Goal: Task Accomplishment & Management: Manage account settings

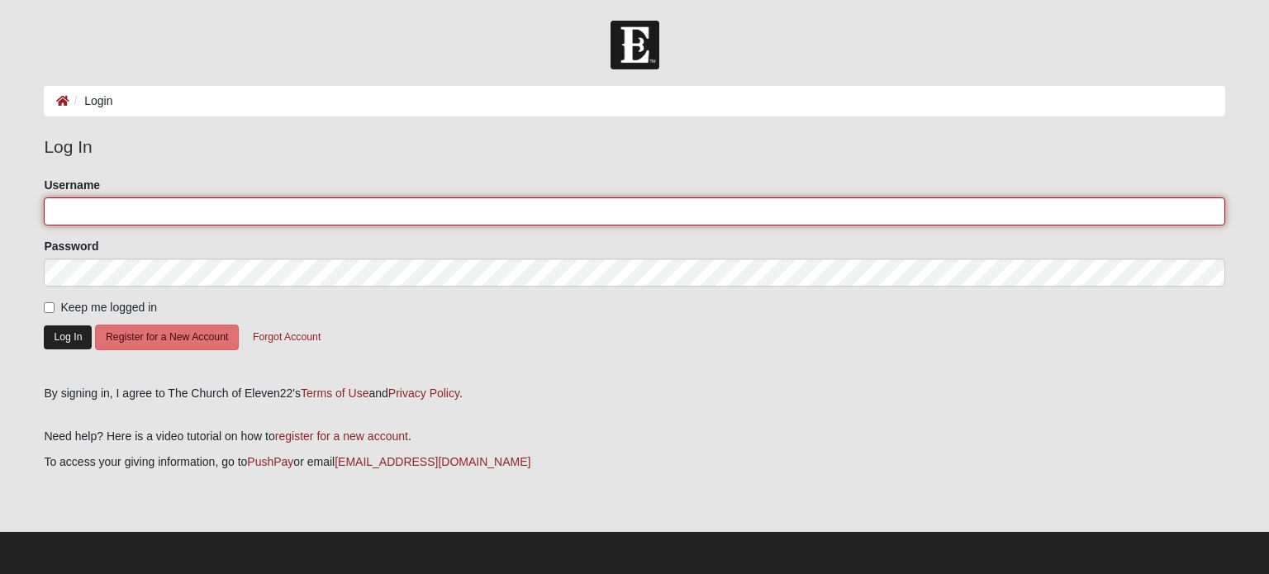
type input "adriancark"
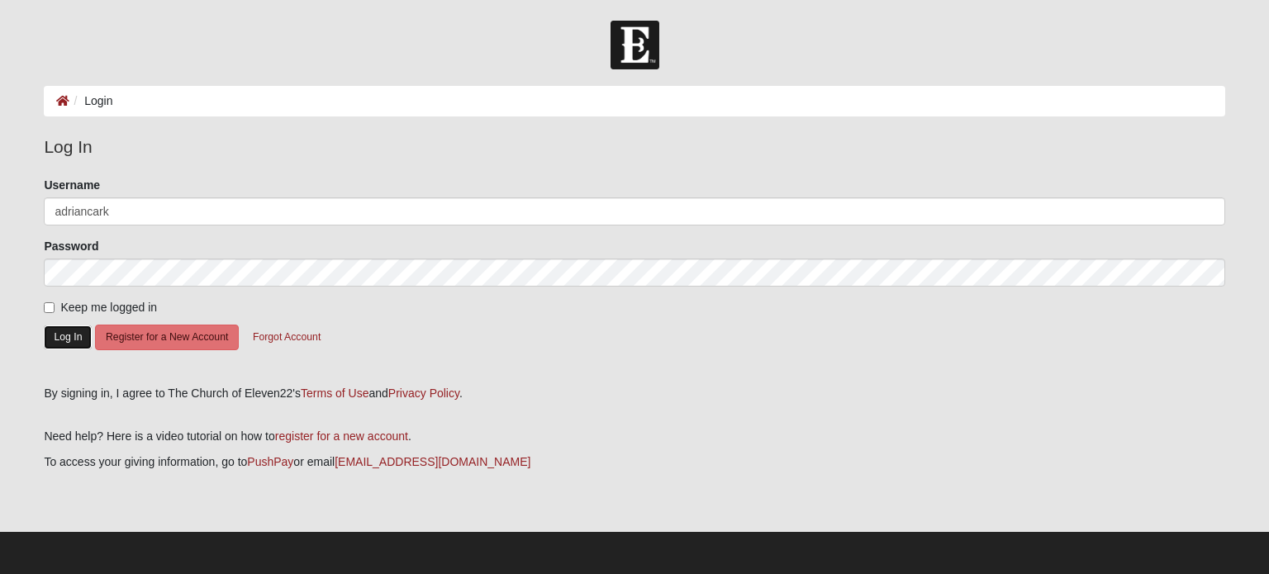
click at [62, 343] on button "Log In" at bounding box center [68, 338] width 48 height 24
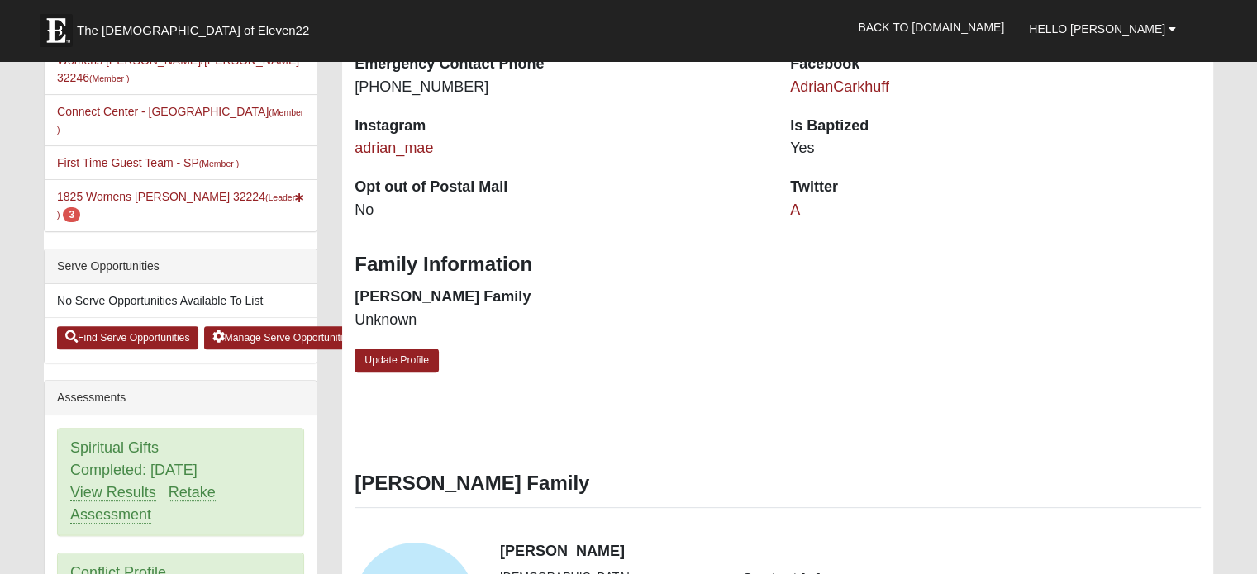
scroll to position [331, 0]
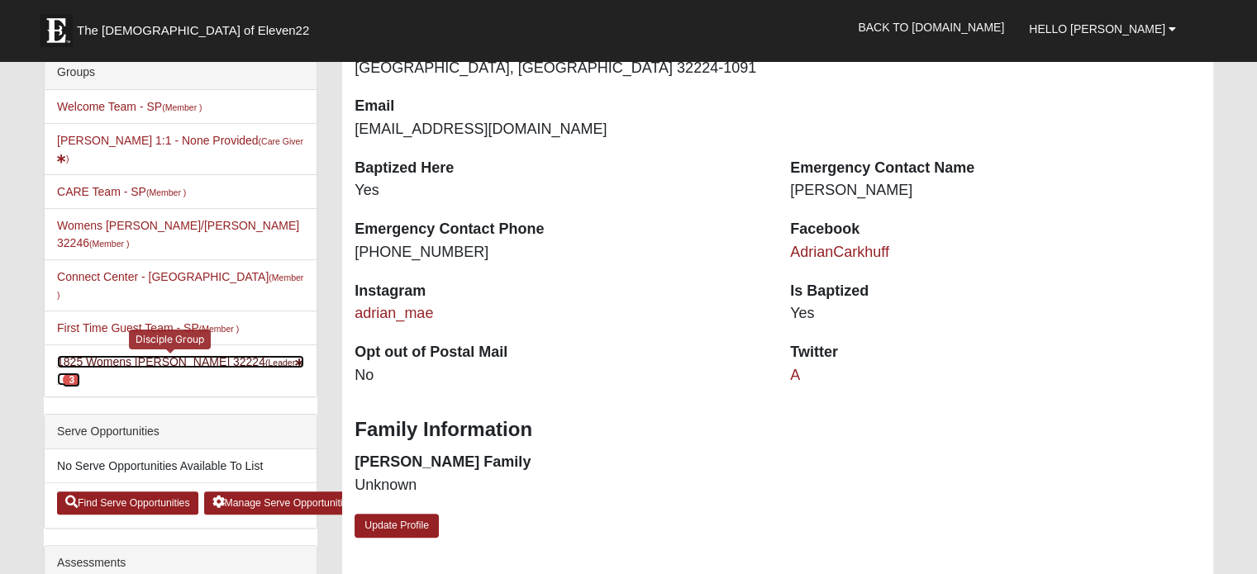
click at [192, 355] on link "1825 Womens Carkhuff 32224 (Leader ) 3" at bounding box center [180, 370] width 247 height 31
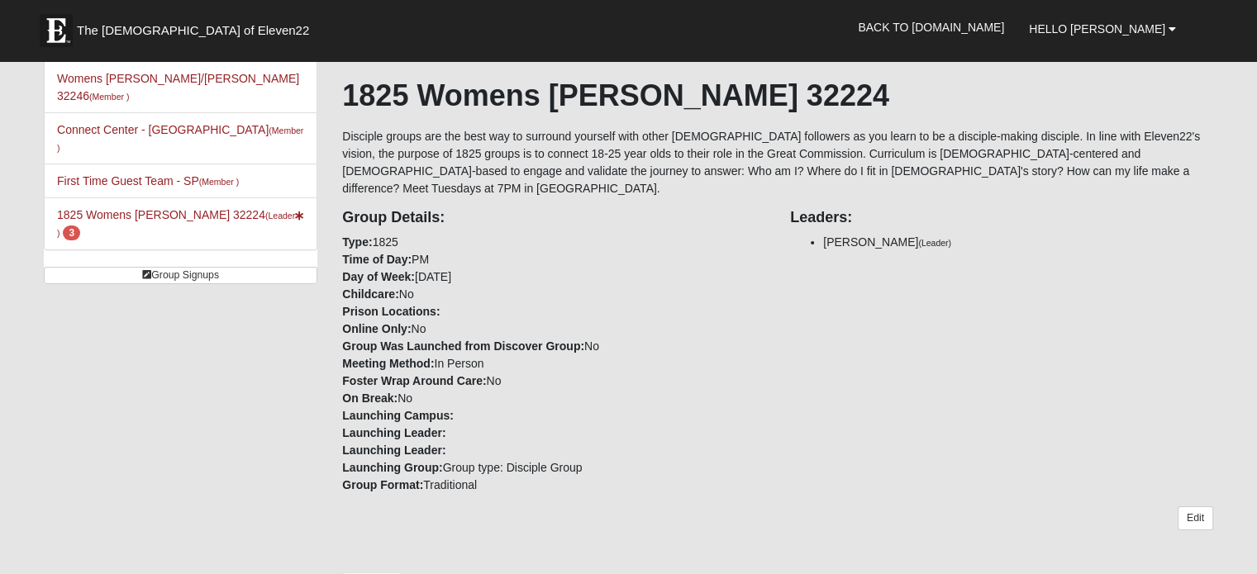
scroll to position [744, 0]
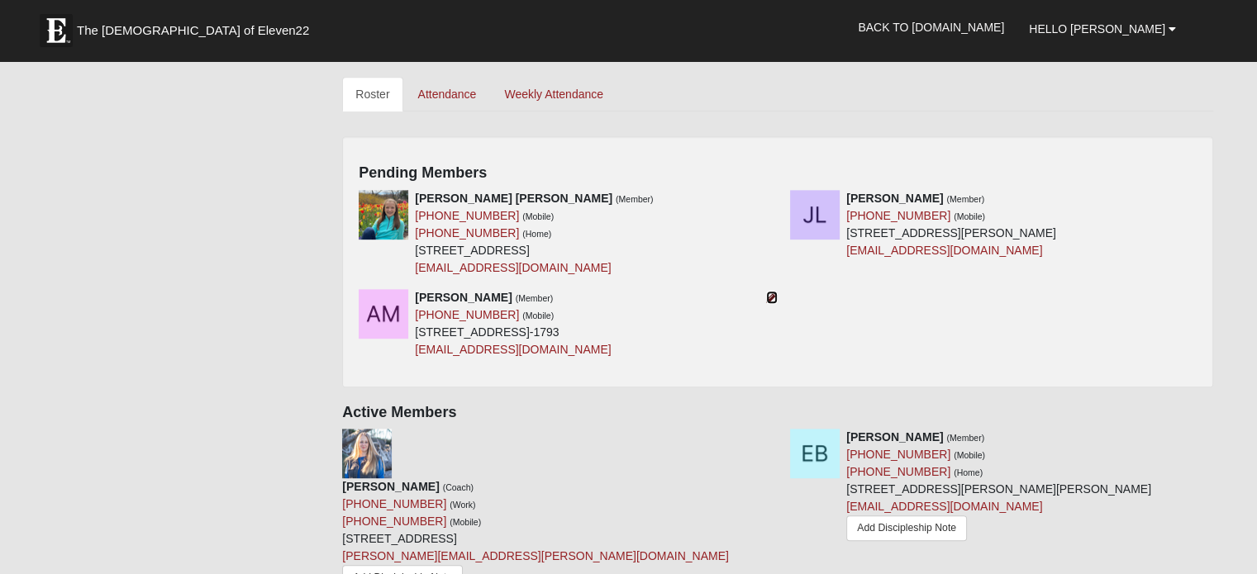
click at [766, 292] on icon at bounding box center [772, 298] width 12 height 12
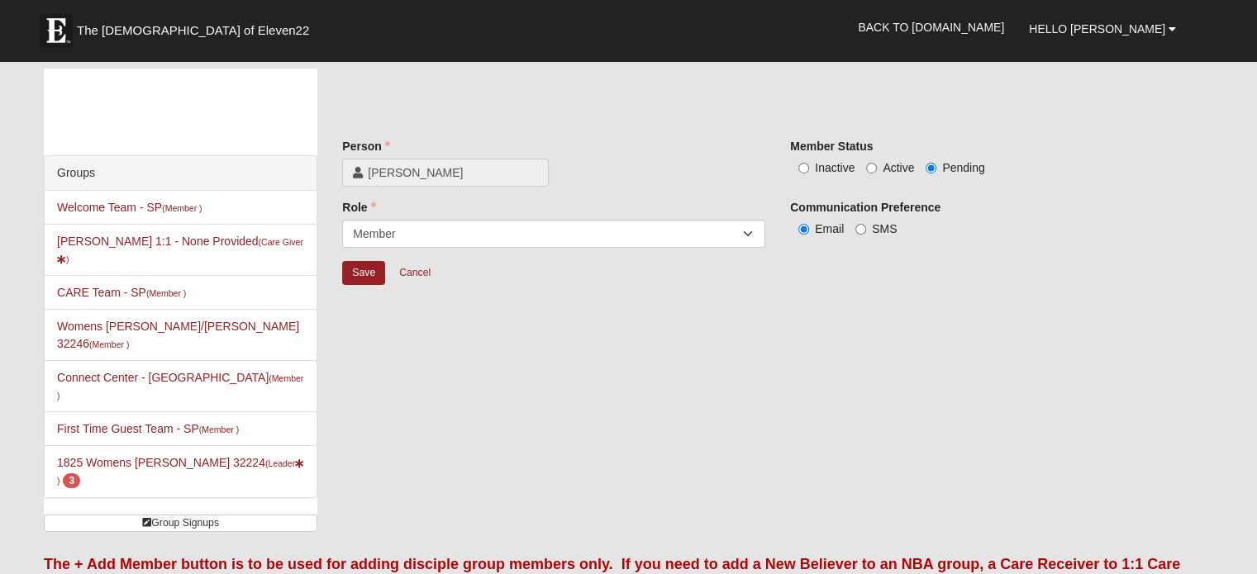
click at [878, 171] on label "Active" at bounding box center [890, 167] width 48 height 17
click at [877, 171] on input "Active" at bounding box center [871, 168] width 11 height 11
radio input "true"
click at [351, 272] on input "Save" at bounding box center [363, 273] width 43 height 24
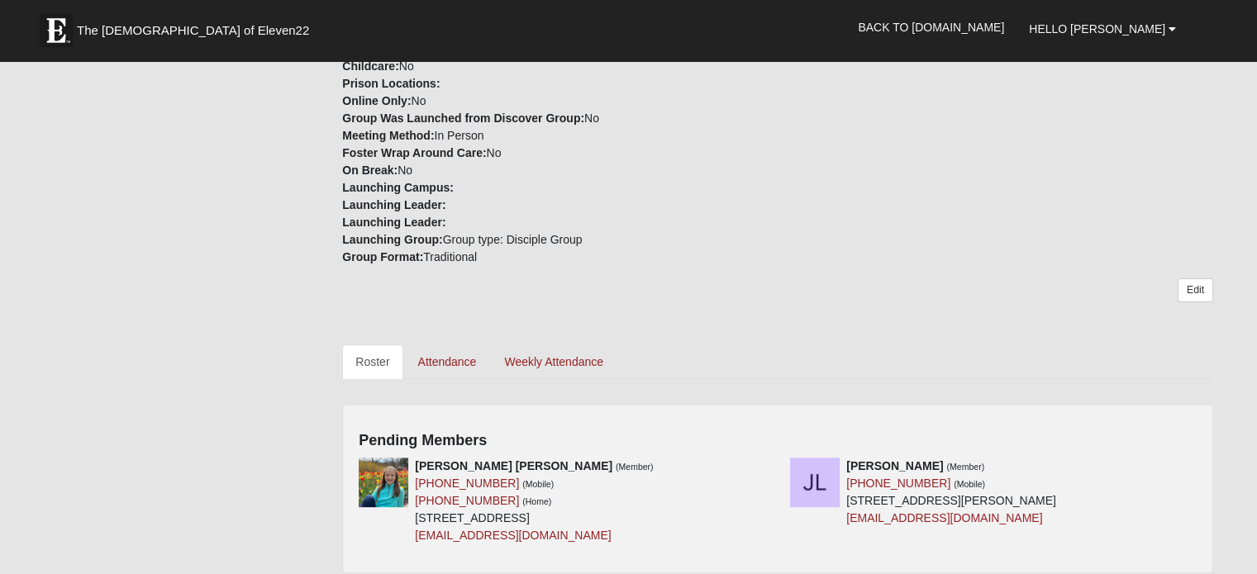
scroll to position [661, 0]
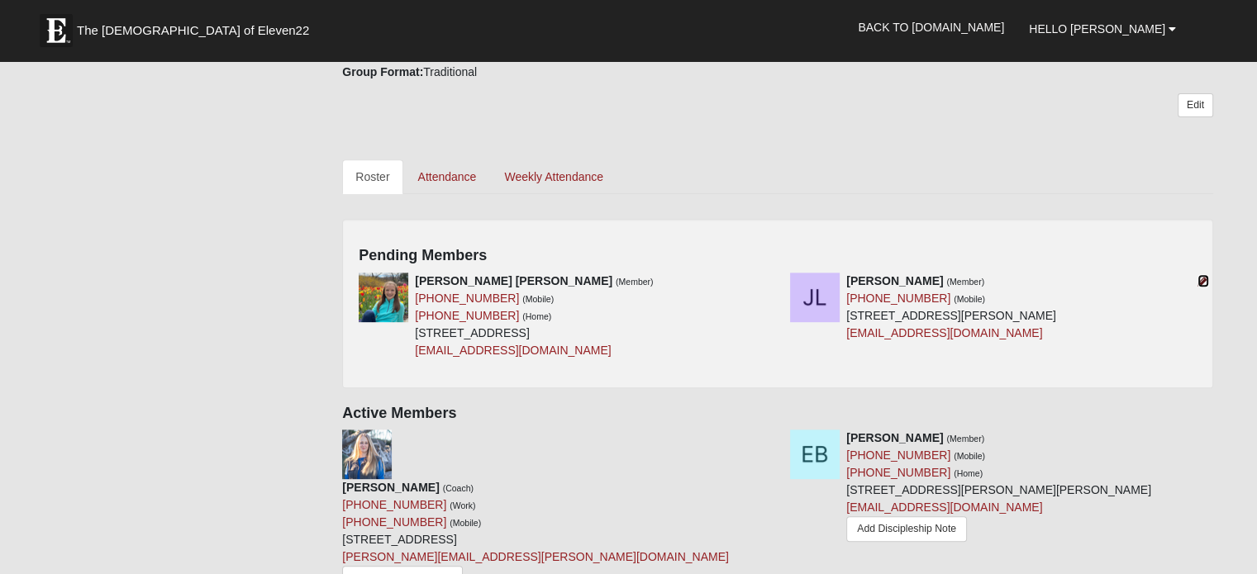
click at [1204, 275] on icon at bounding box center [1203, 281] width 12 height 12
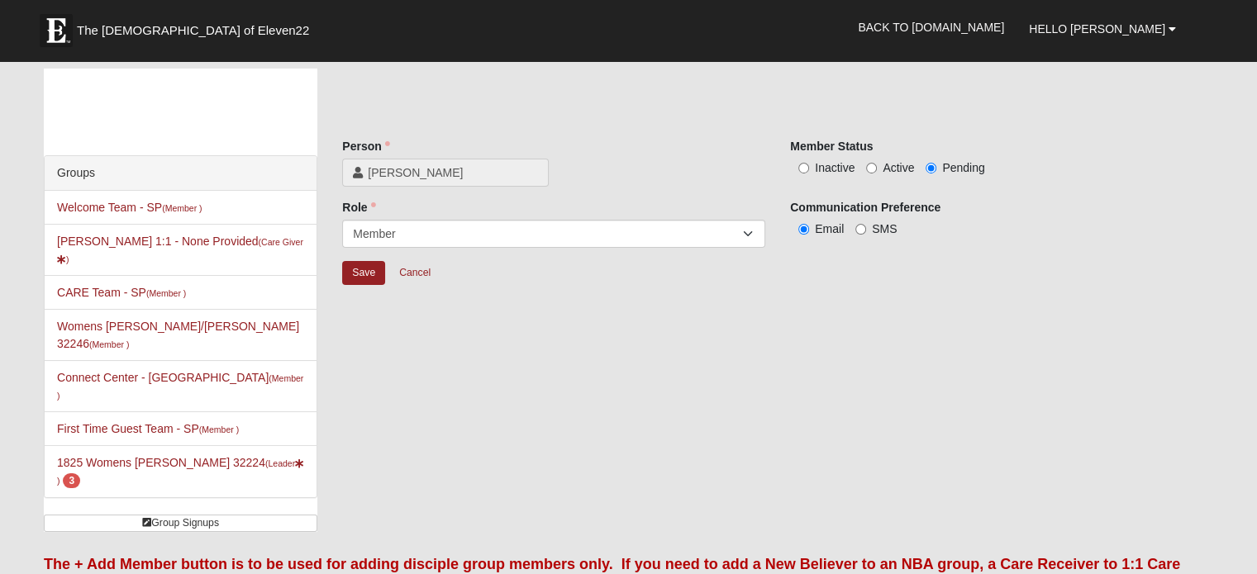
click at [897, 168] on span "Active" at bounding box center [897, 167] width 31 height 13
click at [877, 168] on input "Active" at bounding box center [871, 168] width 11 height 11
radio input "true"
click at [371, 277] on input "Save" at bounding box center [363, 273] width 43 height 24
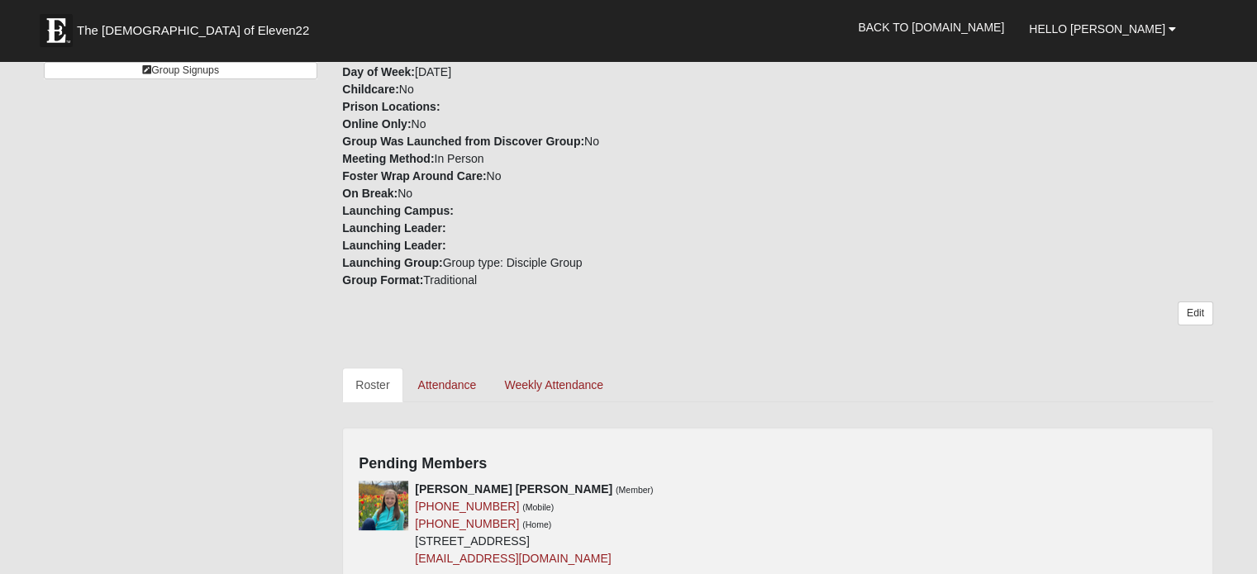
scroll to position [578, 0]
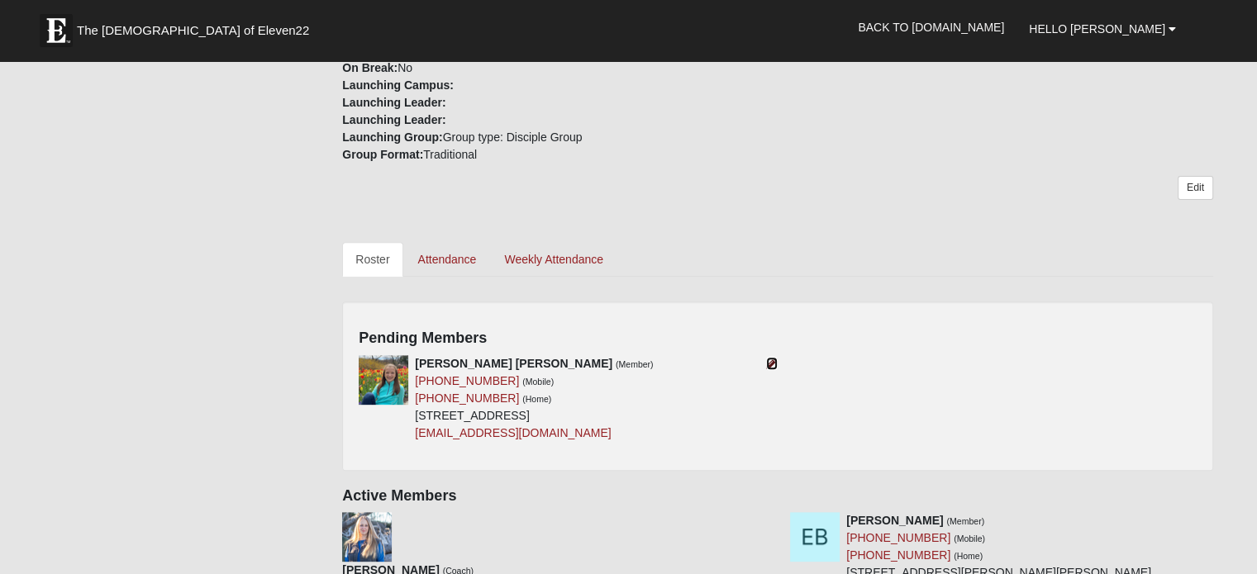
click at [774, 358] on icon at bounding box center [772, 364] width 12 height 12
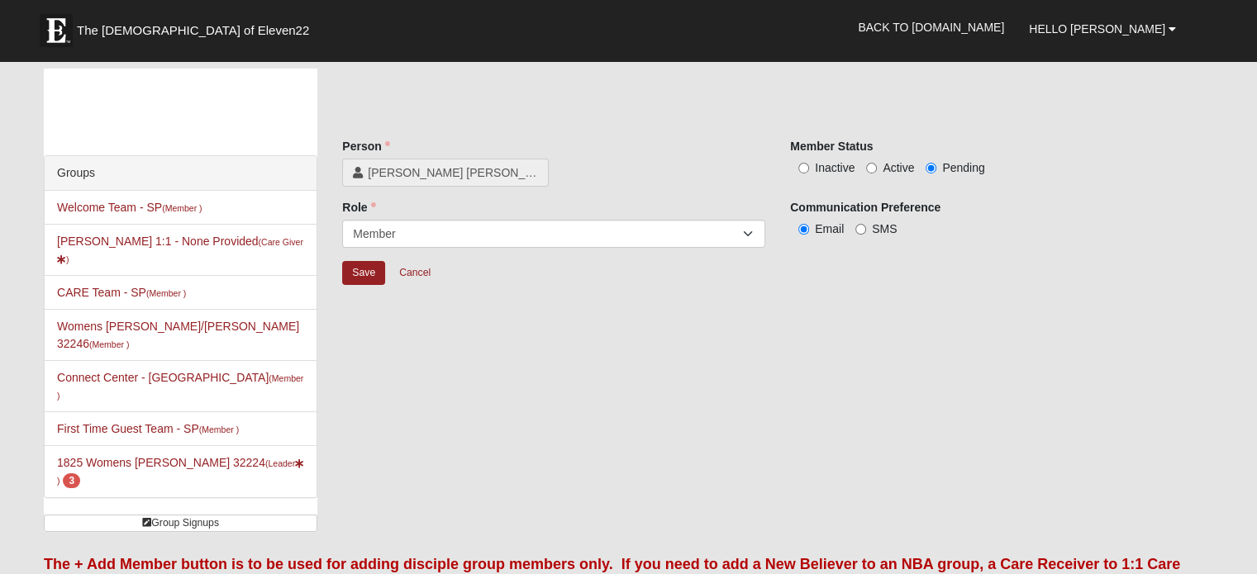
click at [908, 169] on span "Active" at bounding box center [897, 167] width 31 height 13
click at [877, 169] on input "Active" at bounding box center [871, 168] width 11 height 11
radio input "true"
click at [373, 278] on input "Save" at bounding box center [363, 273] width 43 height 24
